Goal: Task Accomplishment & Management: Use online tool/utility

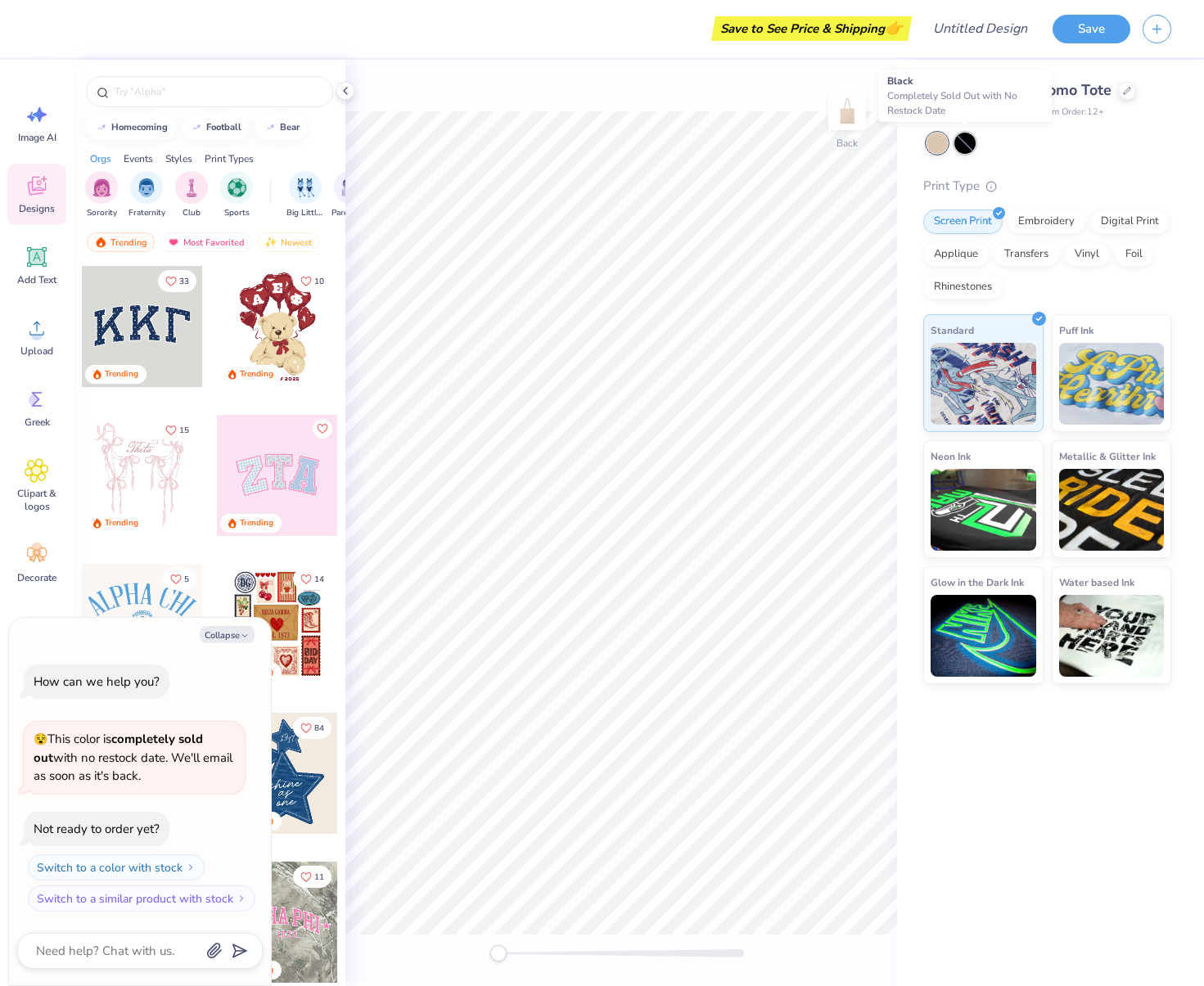
click at [968, 145] on div at bounding box center [965, 143] width 21 height 21
click at [1104, 221] on div "Digital Print" at bounding box center [1130, 218] width 80 height 24
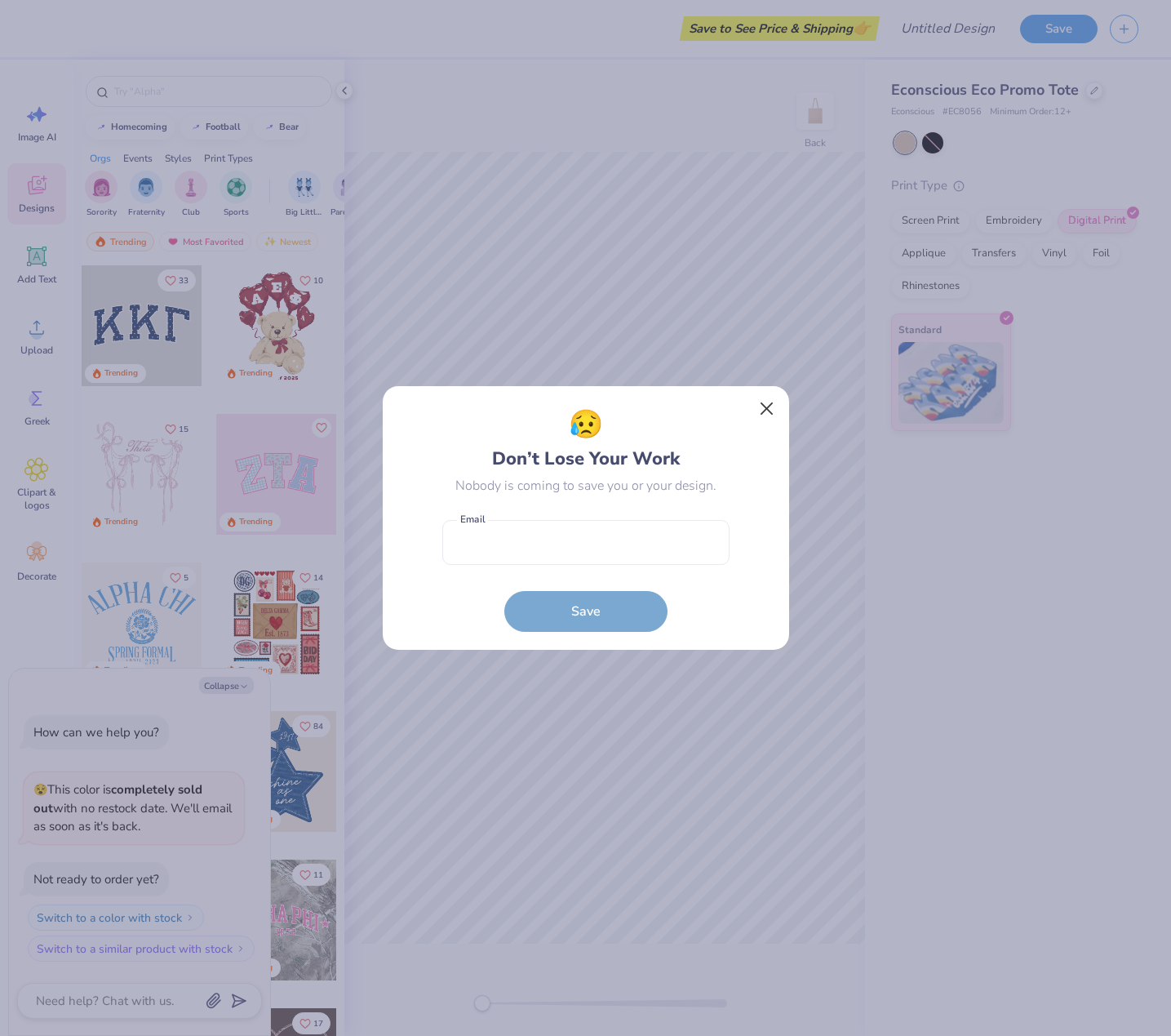
click at [772, 411] on button "Close" at bounding box center [766, 409] width 31 height 31
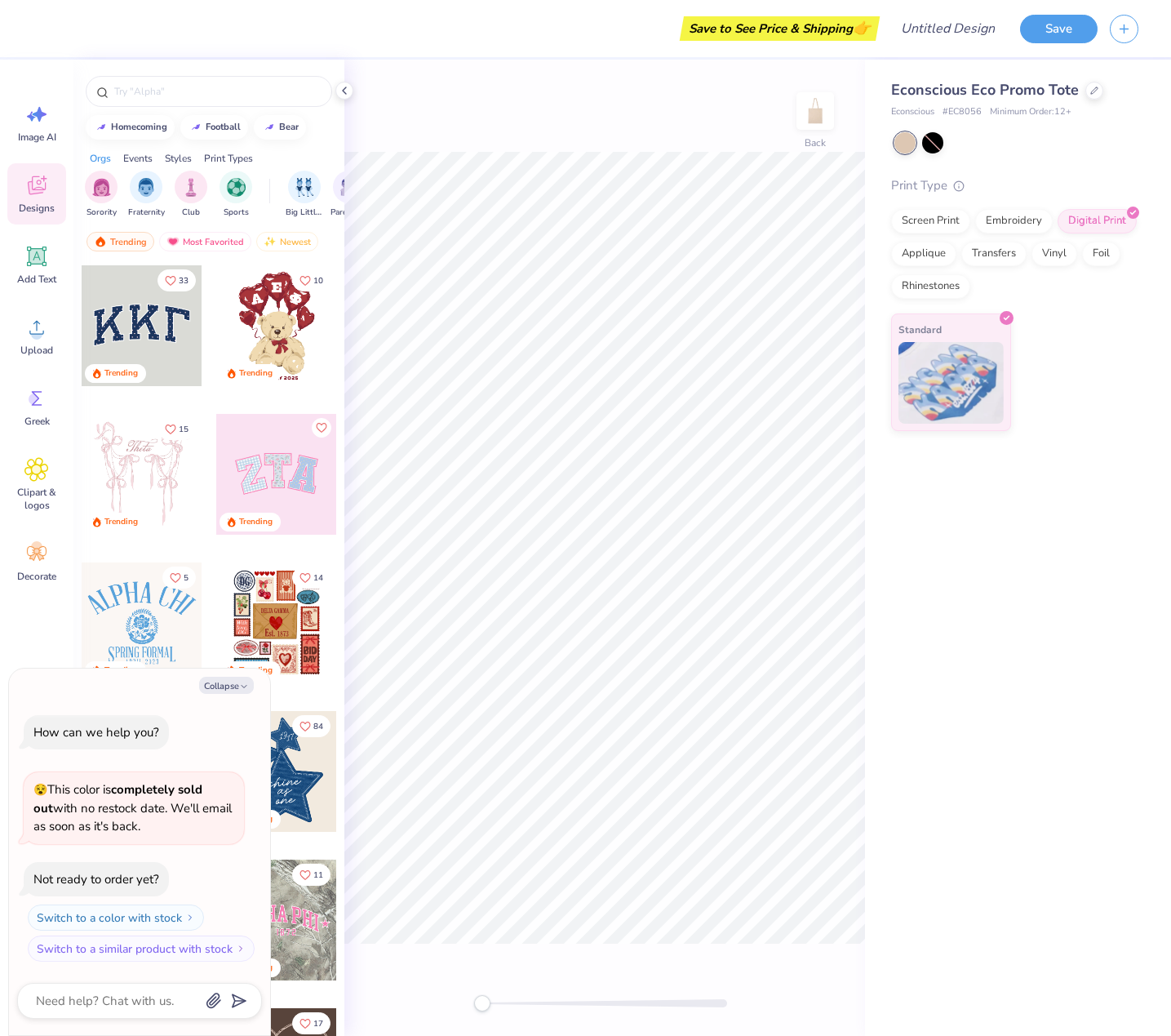
type textarea "x"
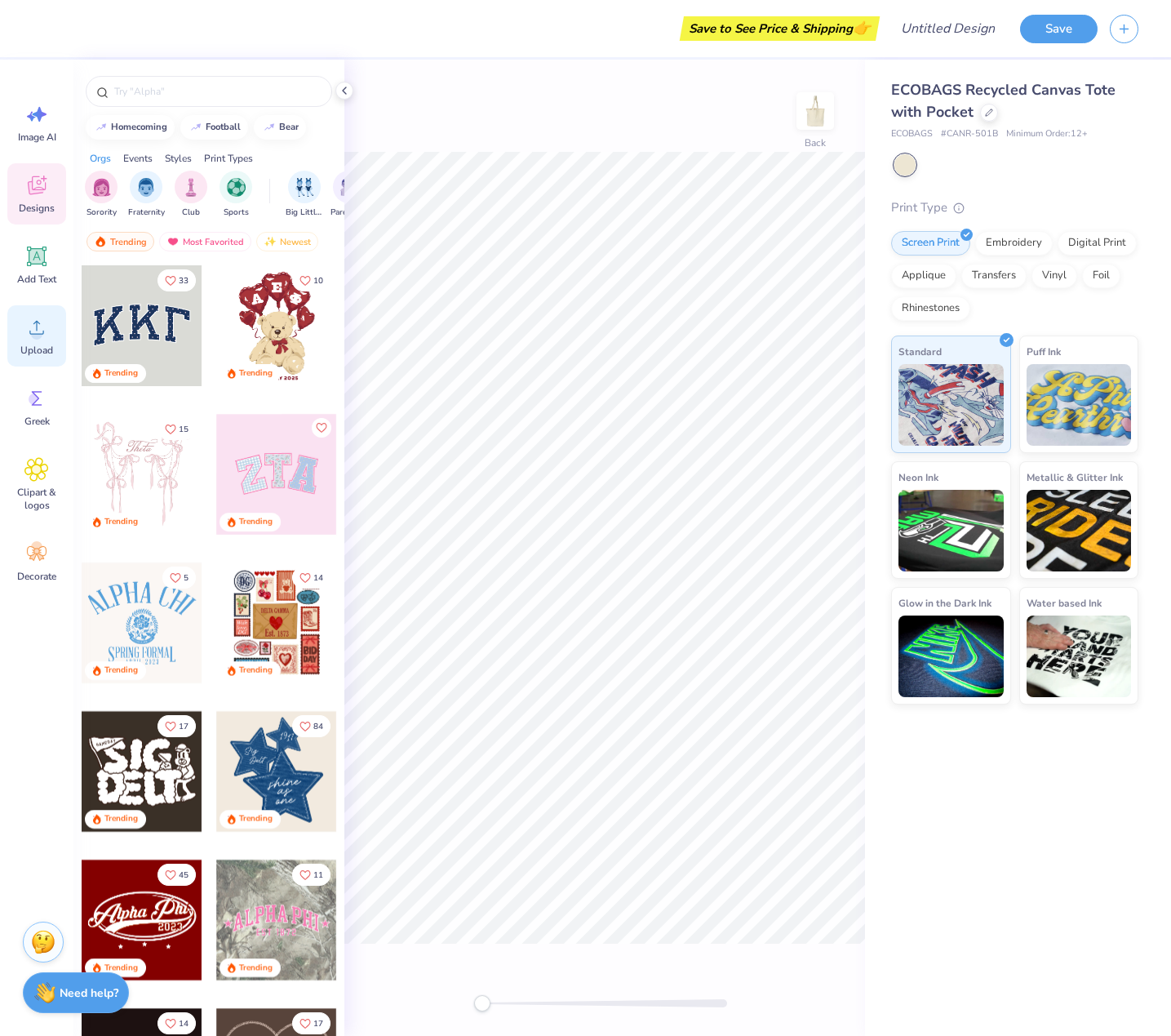
click at [33, 334] on icon at bounding box center [37, 327] width 14 height 14
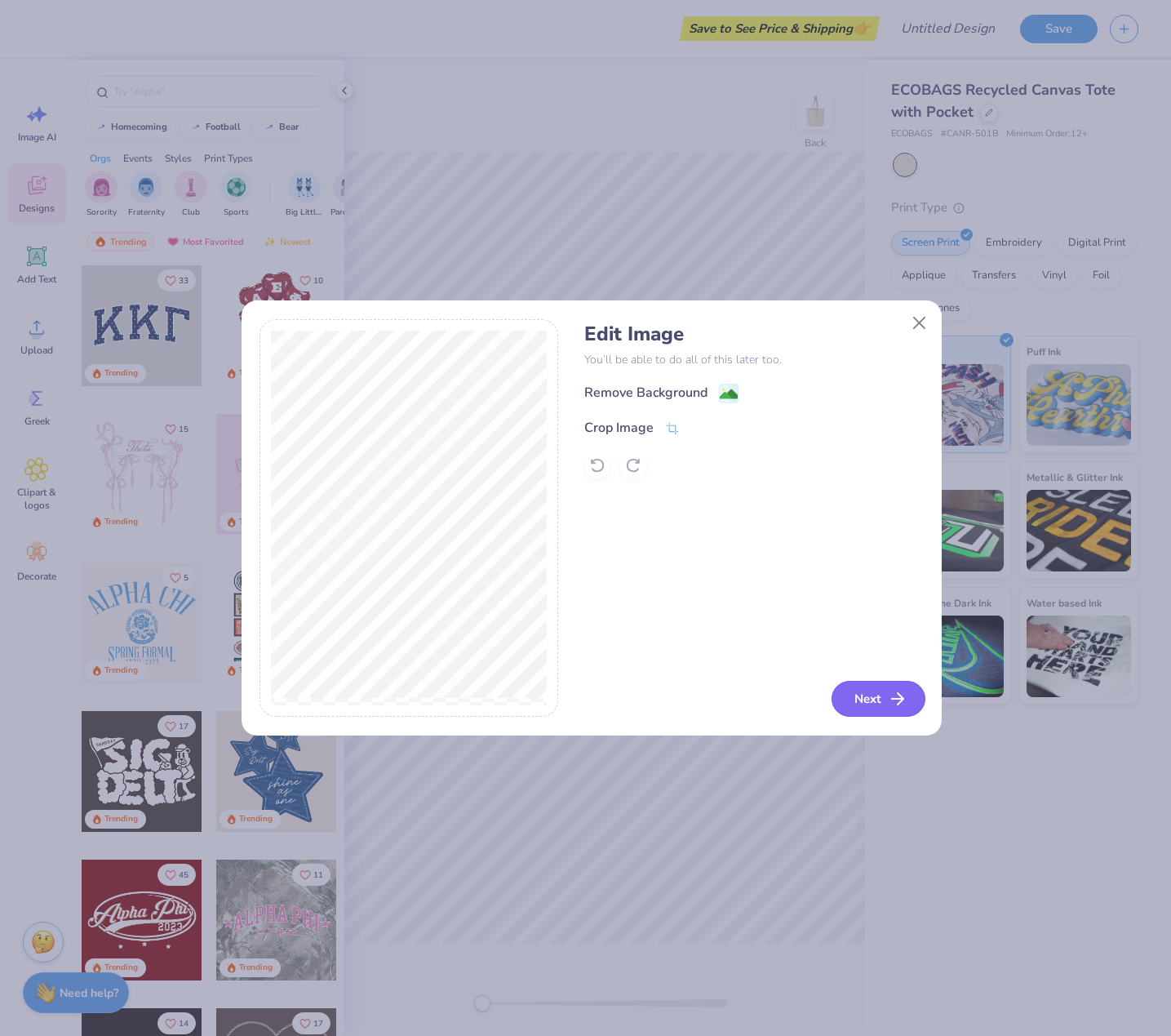
click at [871, 698] on button "Next" at bounding box center [878, 699] width 94 height 36
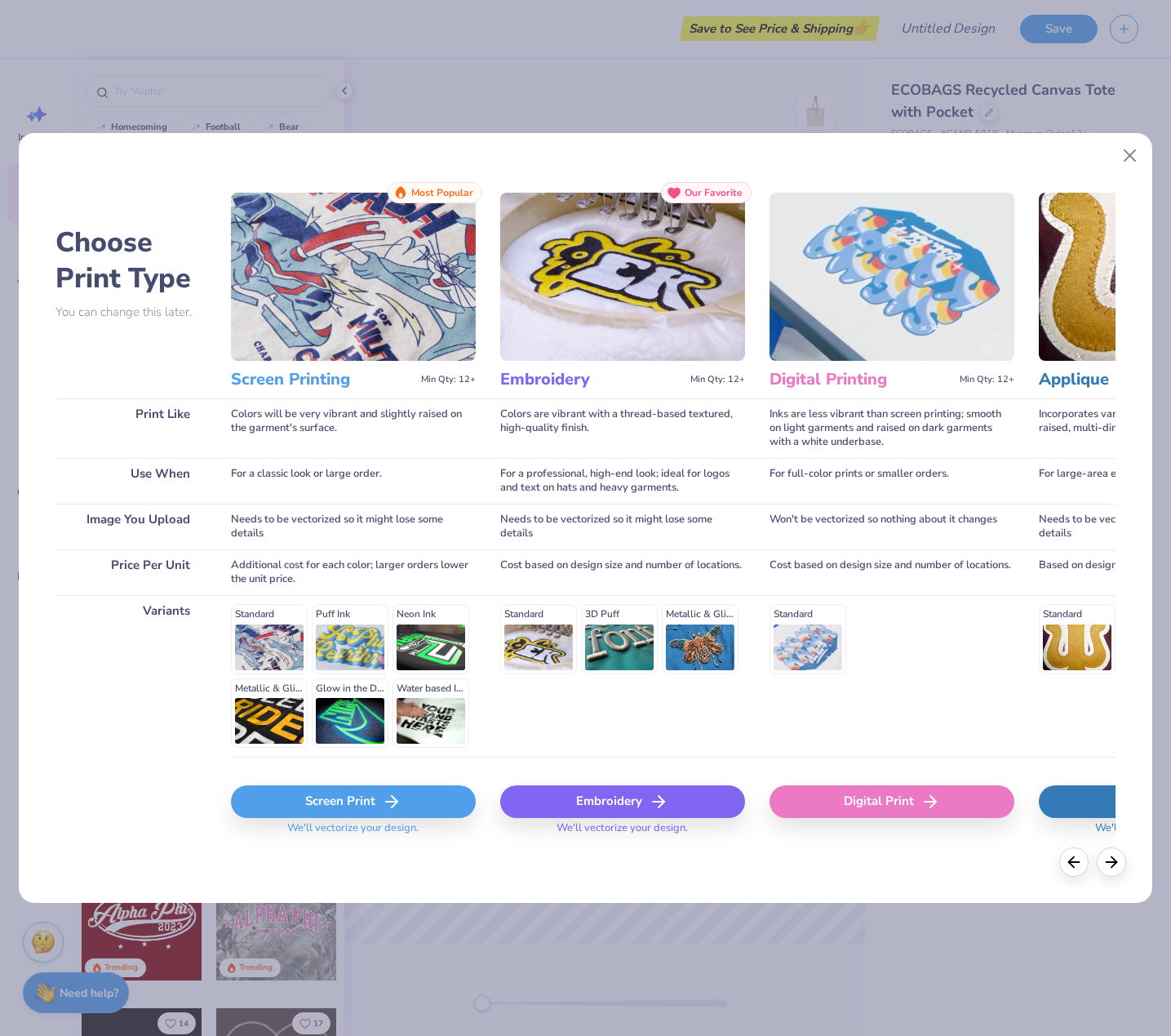
click at [370, 804] on div "Screen Print" at bounding box center [353, 801] width 245 height 33
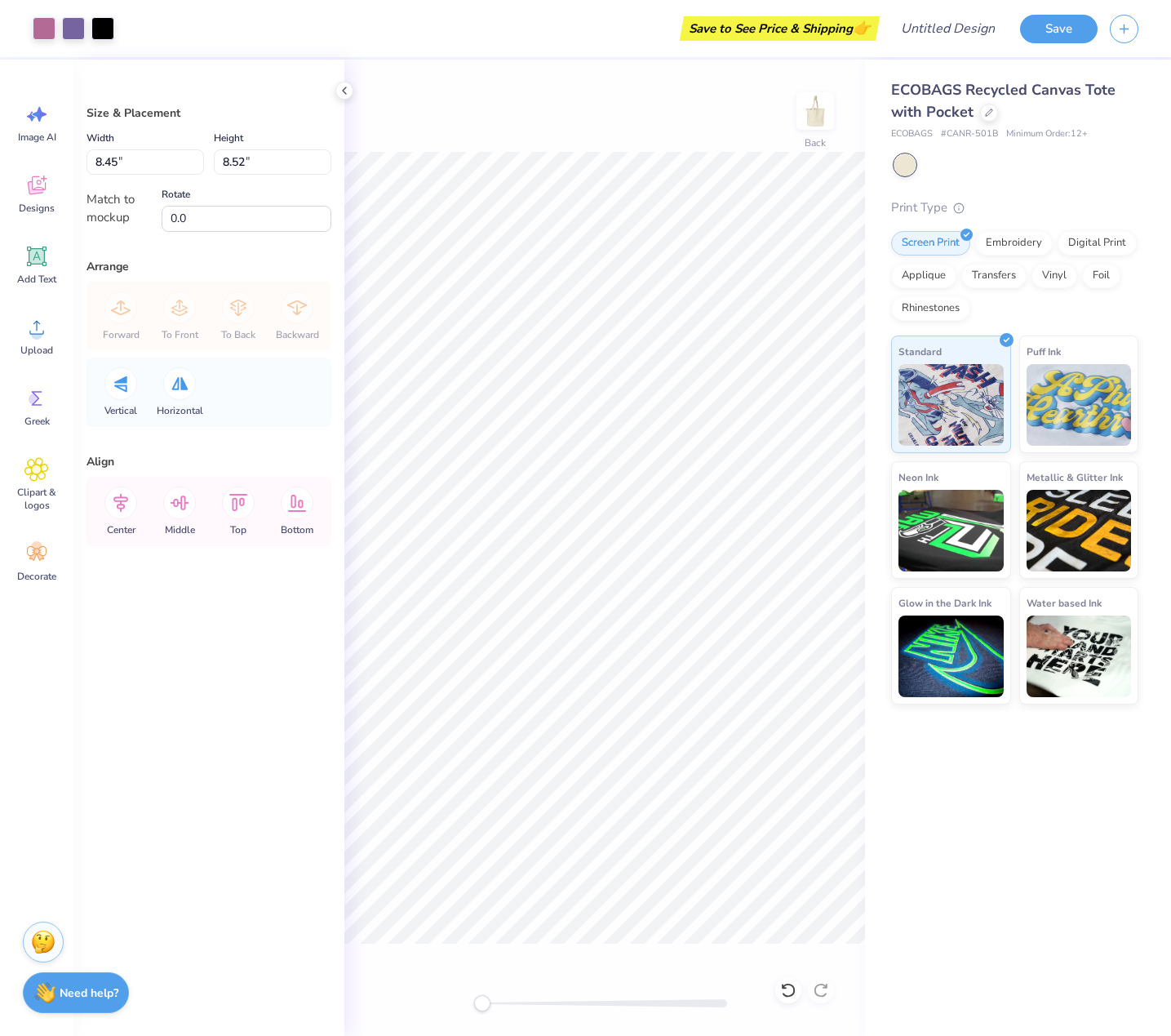
click at [894, 832] on div "ECOBAGS Recycled Canvas Tote with Pocket ECOBAGS # CANR-501B Minimum Order: 12 …" at bounding box center [1017, 548] width 306 height 976
click at [588, 956] on div "Back" at bounding box center [605, 548] width 521 height 976
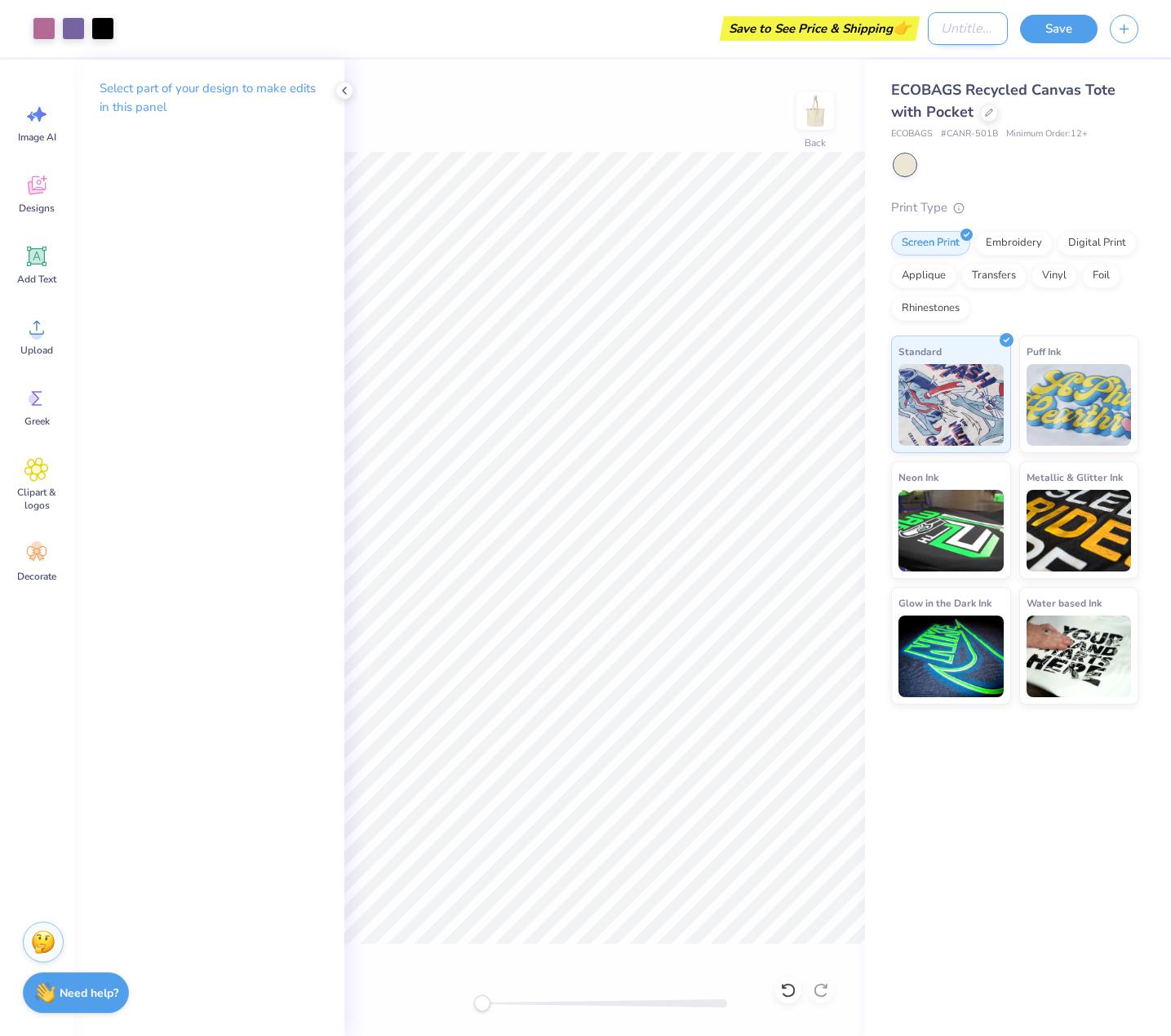
click at [950, 30] on input "Design Title" at bounding box center [968, 29] width 80 height 33
type input "MITHIC"
click at [1071, 21] on button "Save" at bounding box center [1059, 27] width 78 height 29
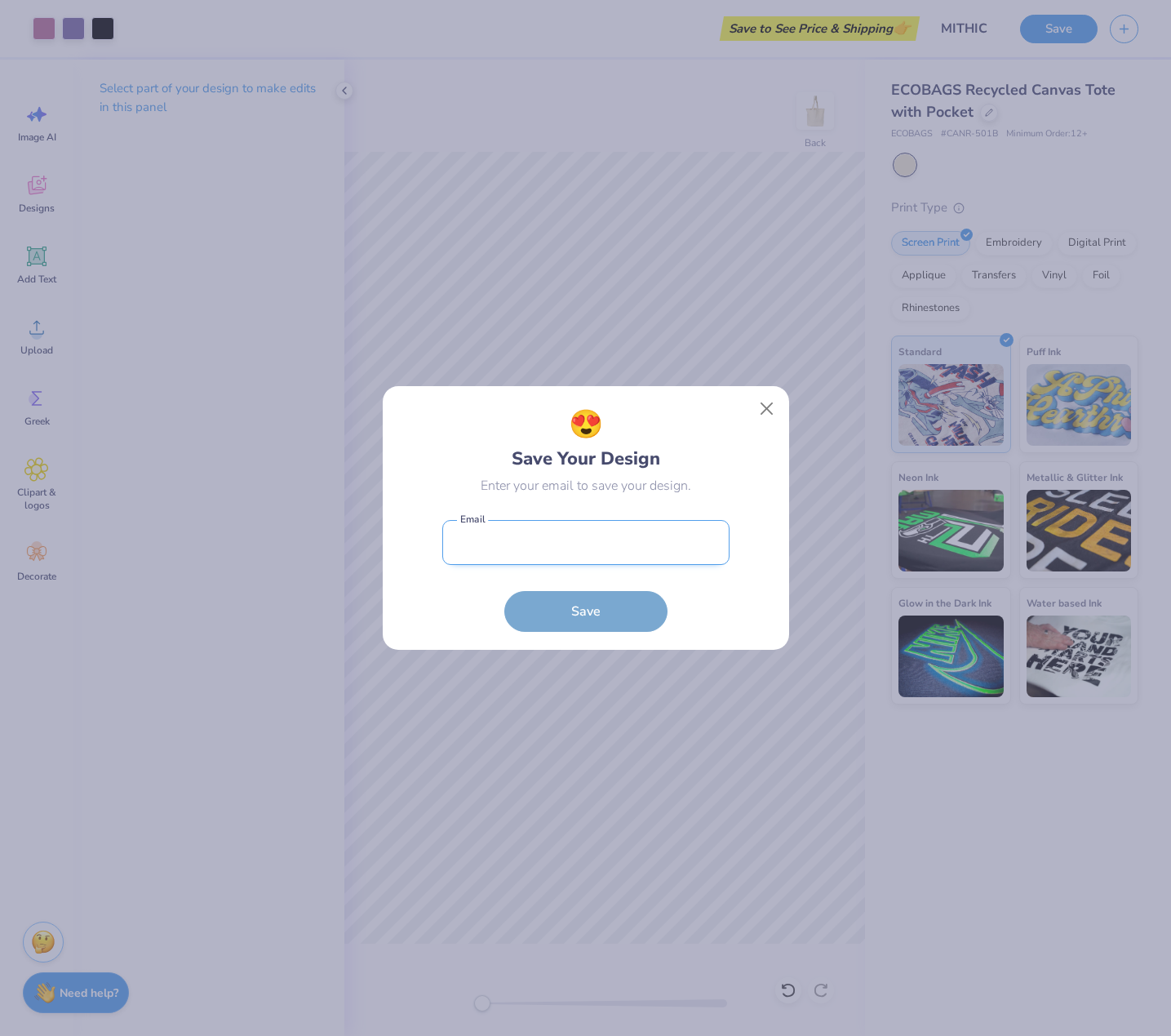
click at [594, 557] on input "email" at bounding box center [586, 543] width 287 height 45
type input "[EMAIL_ADDRESS][DOMAIN_NAME]"
click at [586, 621] on button "Save" at bounding box center [586, 608] width 163 height 41
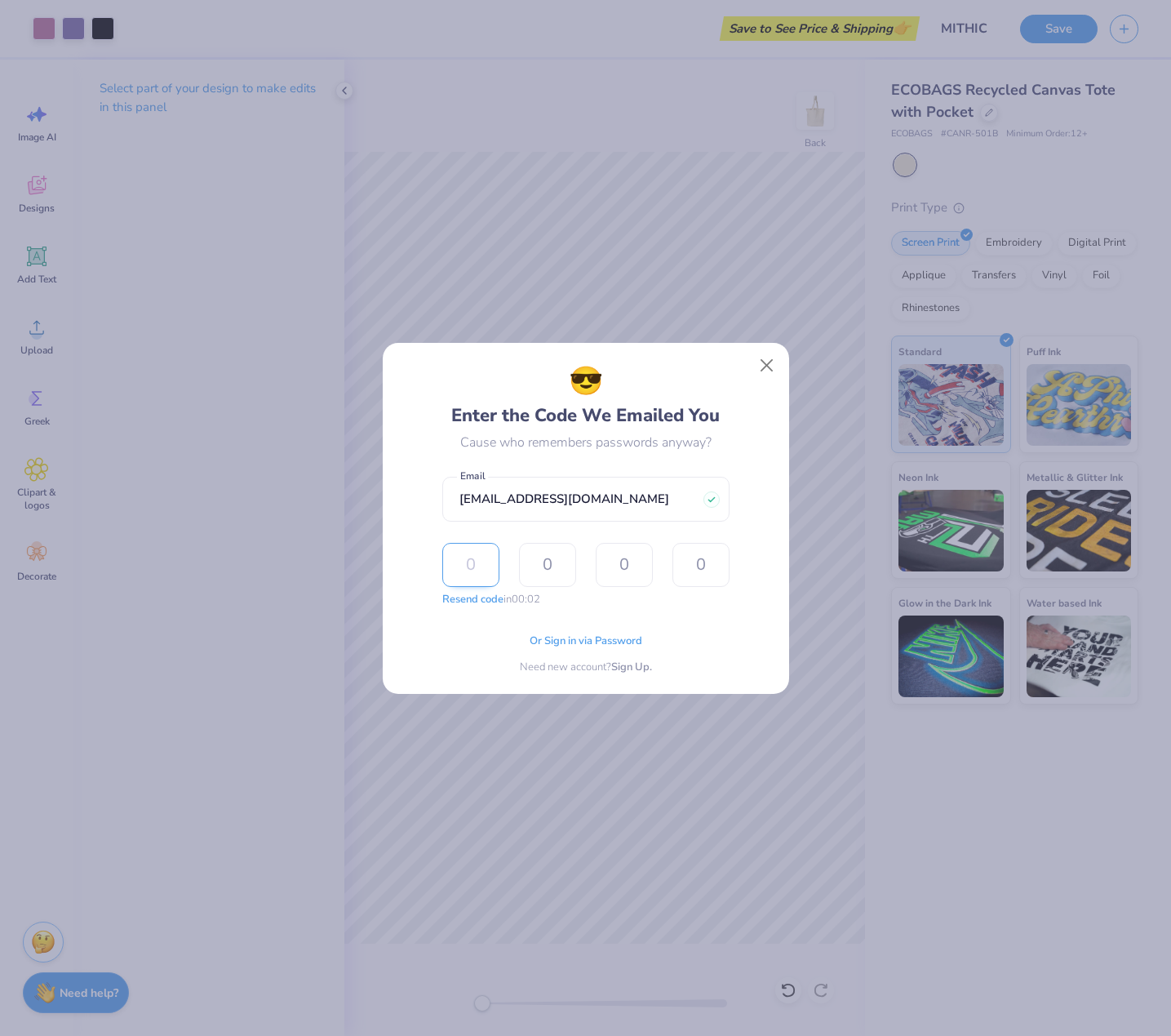
type input "1"
type input "6"
type input "3"
type input "6"
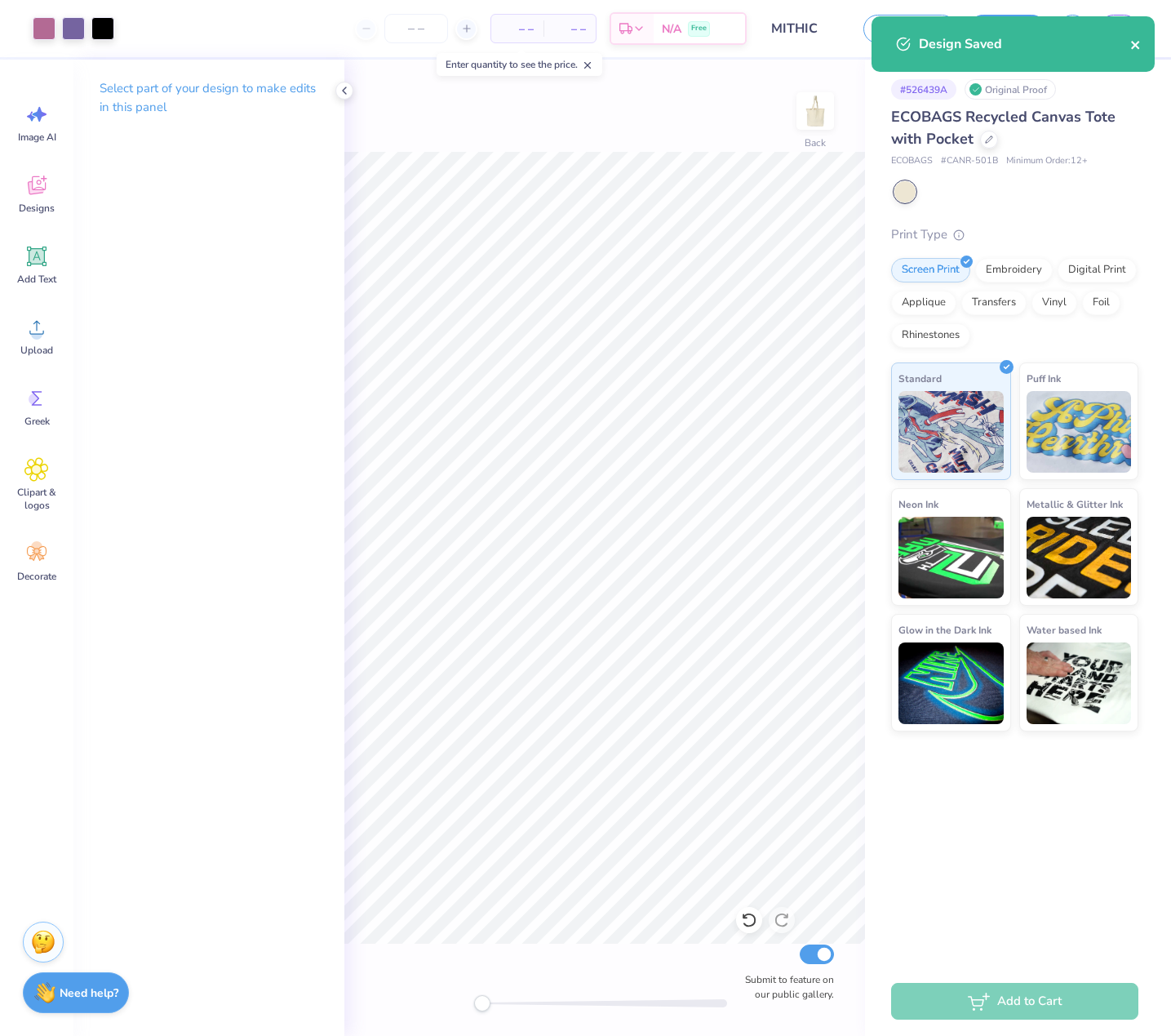
click at [1134, 46] on icon "close" at bounding box center [1135, 45] width 8 height 8
